Goal: Information Seeking & Learning: Understand process/instructions

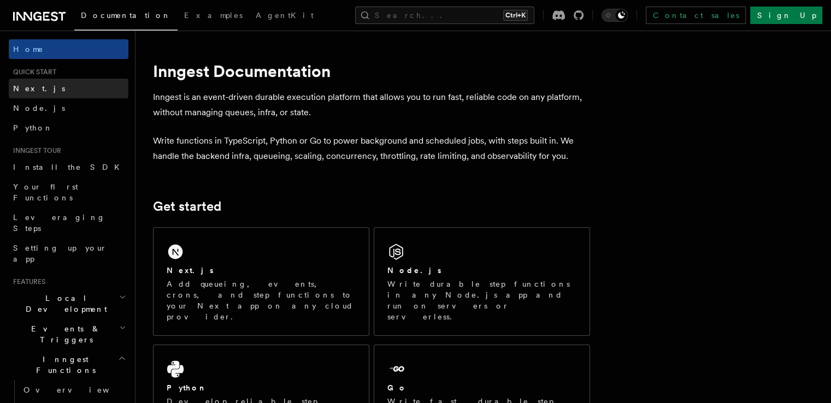
click at [58, 95] on link "Next.js" at bounding box center [69, 89] width 120 height 20
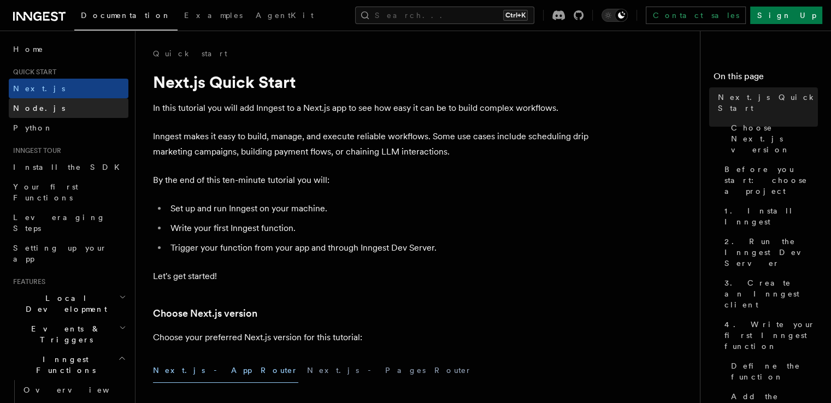
click at [57, 115] on link "Node.js" at bounding box center [69, 108] width 120 height 20
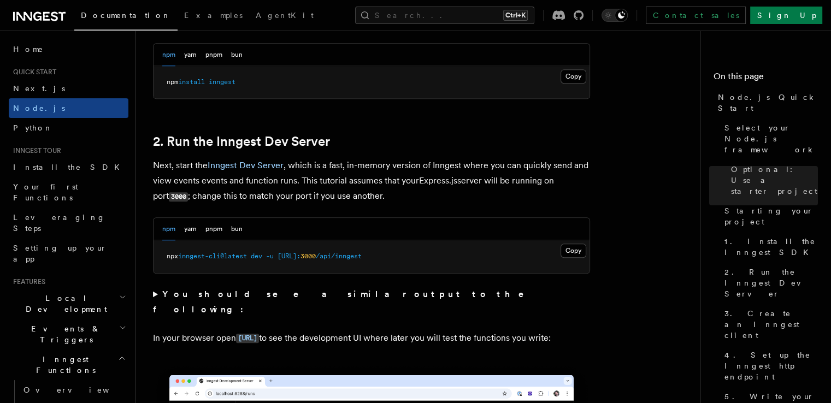
scroll to position [780, 0]
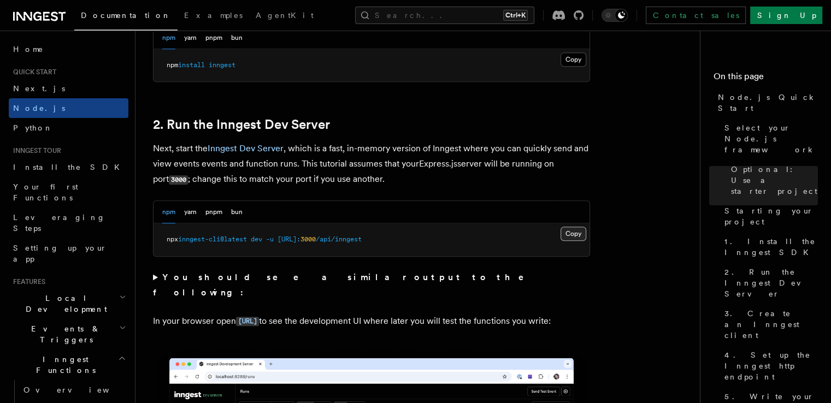
click at [572, 234] on button "Copy Copied" at bounding box center [573, 234] width 26 height 14
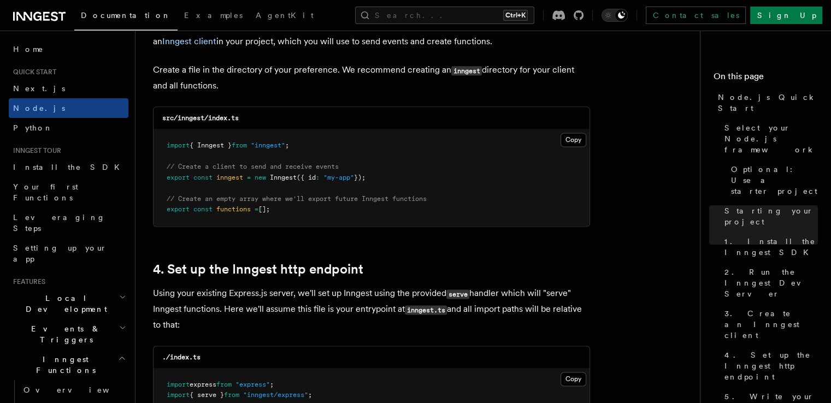
scroll to position [1451, 0]
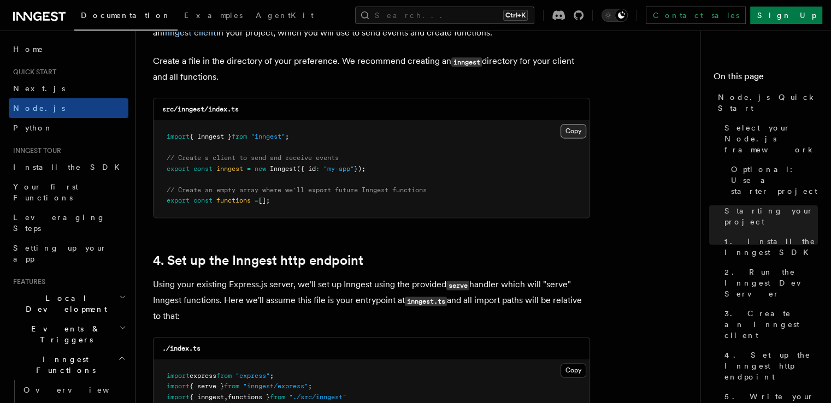
click at [570, 129] on button "Copy Copied" at bounding box center [573, 131] width 26 height 14
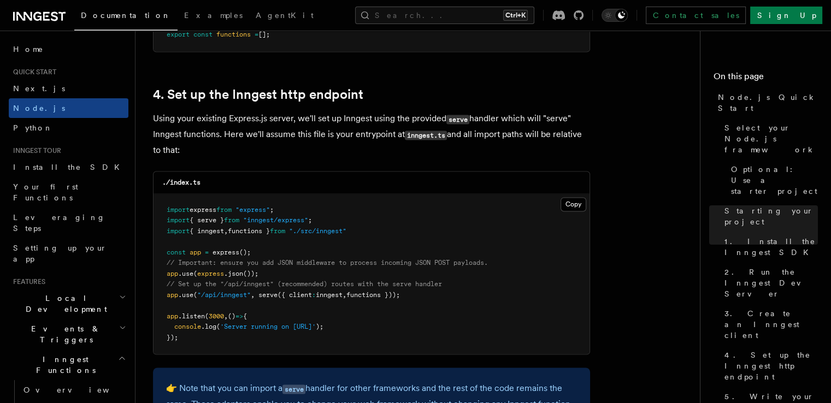
scroll to position [1642, 0]
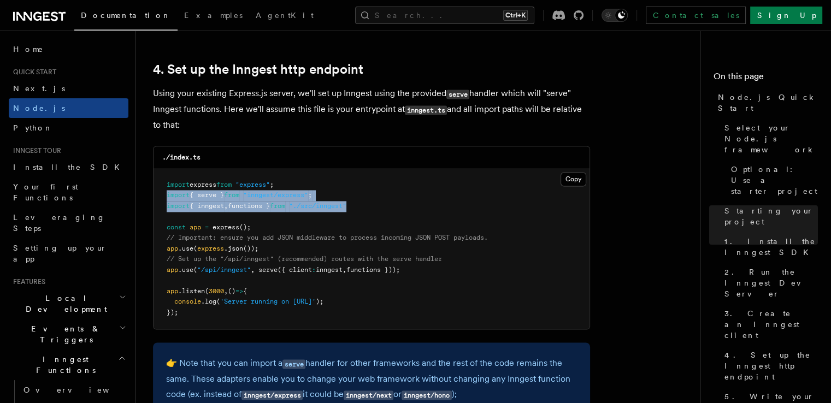
drag, startPoint x: 368, startPoint y: 208, endPoint x: 167, endPoint y: 199, distance: 200.7
click at [167, 199] on pre "import express from "express" ; import { serve } from "inngest/express" ; impor…" at bounding box center [372, 249] width 436 height 161
copy code "import { serve } from "inngest/express" ; import { inngest , functions } from "…"
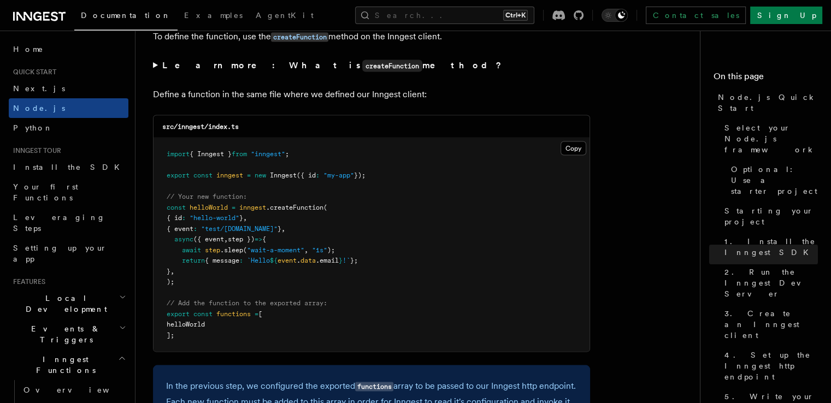
scroll to position [2140, 0]
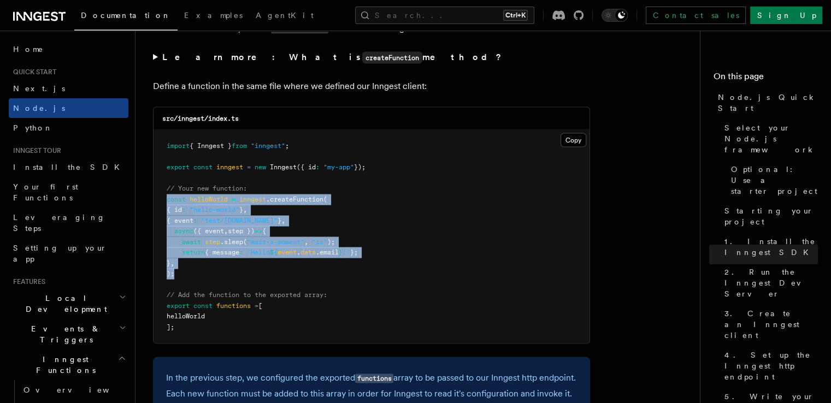
drag, startPoint x: 181, startPoint y: 280, endPoint x: 152, endPoint y: 202, distance: 83.3
copy code "const helloWorld = inngest .createFunction ( { id : "hello-world" } , { event :…"
click at [426, 267] on pre "import { Inngest } from "inngest" ; export const inngest = new Inngest ({ id : …" at bounding box center [372, 237] width 436 height 214
drag, startPoint x: 185, startPoint y: 275, endPoint x: 161, endPoint y: 206, distance: 73.4
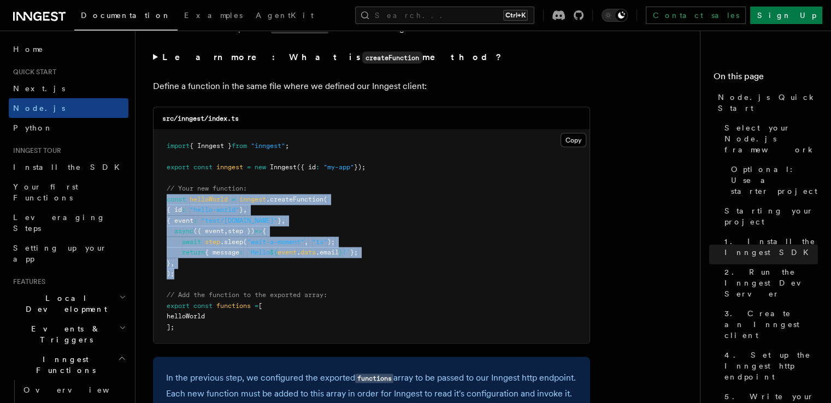
click at [161, 206] on pre "import { Inngest } from "inngest" ; export const inngest = new Inngest ({ id : …" at bounding box center [372, 237] width 436 height 214
copy code "const helloWorld = inngest .createFunction ( { id : "hello-world" } , { event :…"
